Goal: Information Seeking & Learning: Learn about a topic

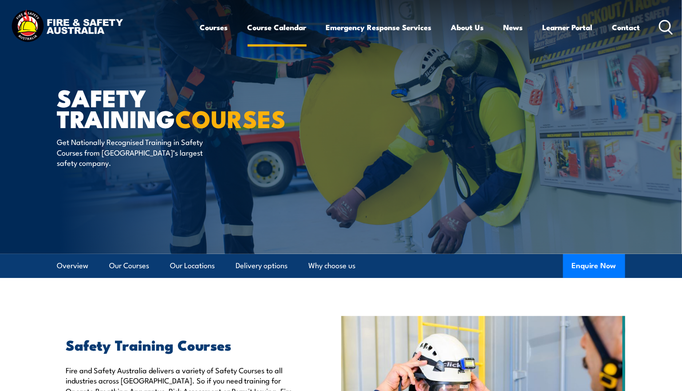
click at [274, 28] on link "Course Calendar" at bounding box center [277, 28] width 59 height 24
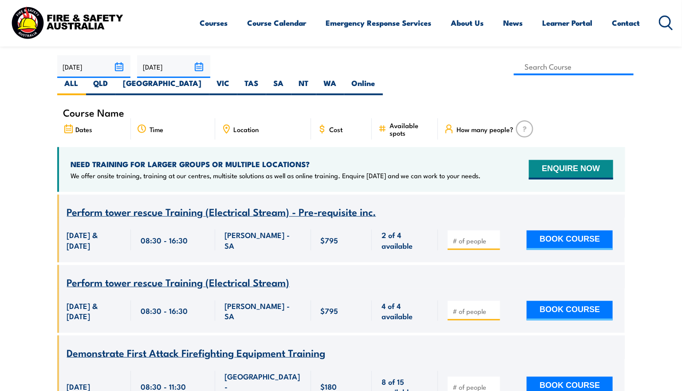
scroll to position [264, 0]
click at [243, 126] on span "Location" at bounding box center [246, 130] width 25 height 8
click at [225, 125] on icon at bounding box center [227, 129] width 6 height 8
click at [227, 124] on icon at bounding box center [226, 129] width 10 height 10
click at [514, 69] on input at bounding box center [574, 66] width 120 height 17
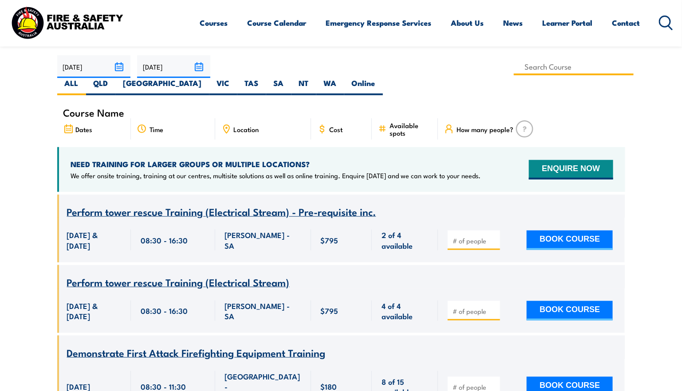
type input "G189 Mine Supervisor (formerly S123) Training"
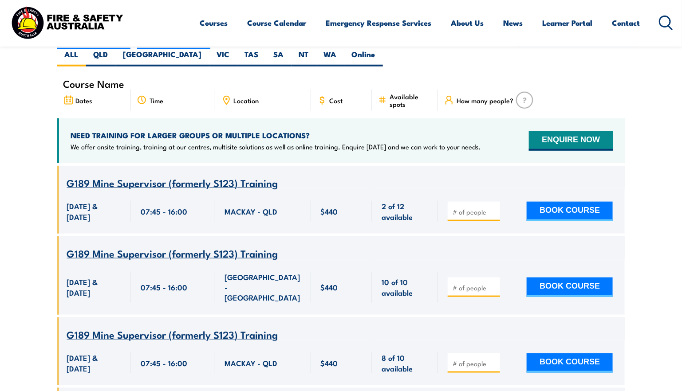
click at [228, 96] on icon at bounding box center [227, 100] width 6 height 8
click at [226, 99] on icon at bounding box center [226, 99] width 1 height 1
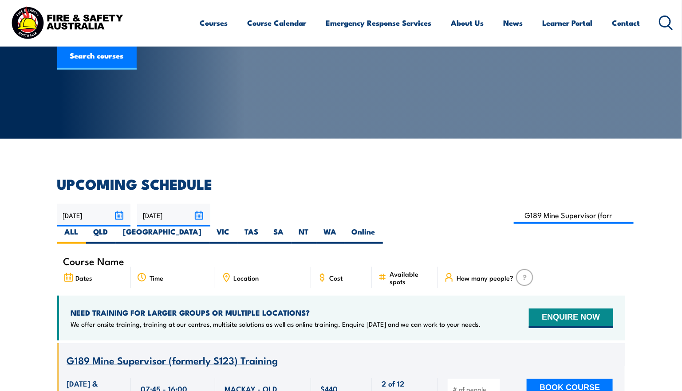
scroll to position [116, 0]
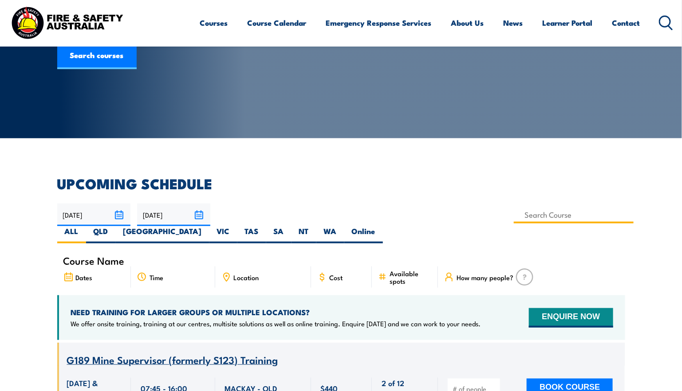
click at [514, 216] on input at bounding box center [574, 214] width 120 height 17
type input "G2 Mine Supervisor Training – Carry Out Risk Management Processes"
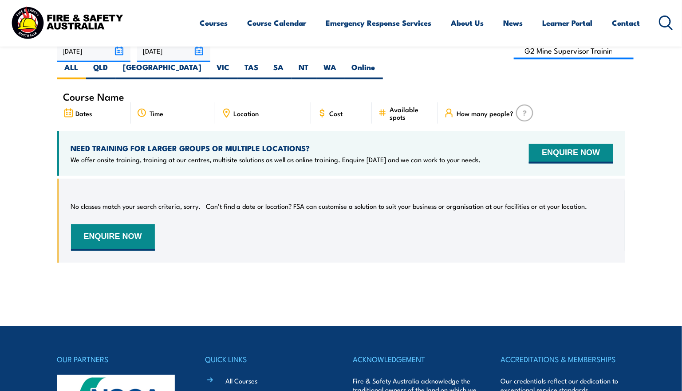
scroll to position [279, 0]
